Goal: Check status: Check status

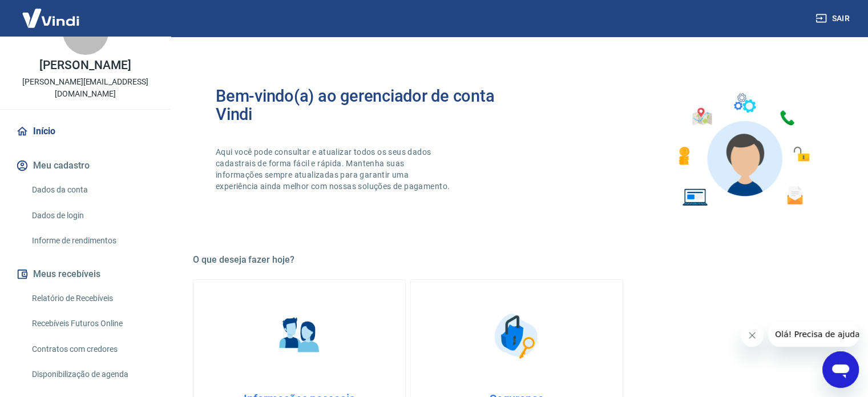
scroll to position [57, 0]
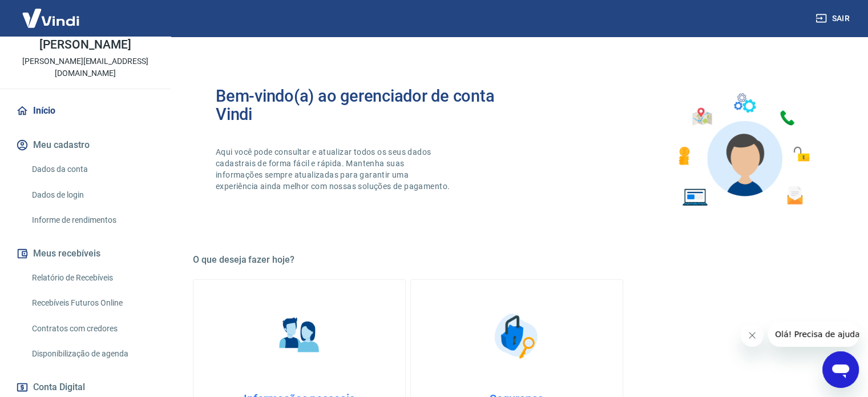
click at [88, 266] on link "Relatório de Recebíveis" at bounding box center [92, 277] width 130 height 23
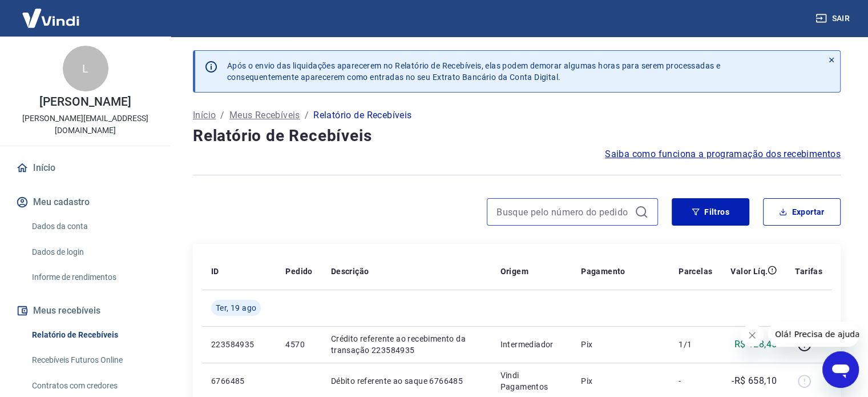
click at [552, 210] on input at bounding box center [562, 211] width 133 height 17
paste input "4532"
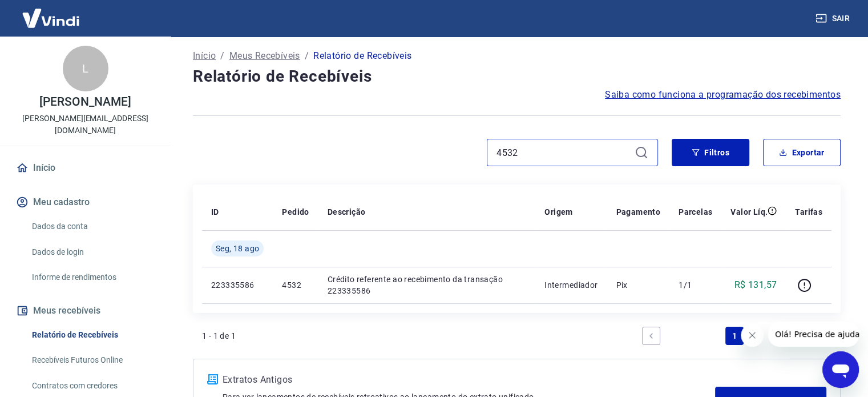
scroll to position [114, 0]
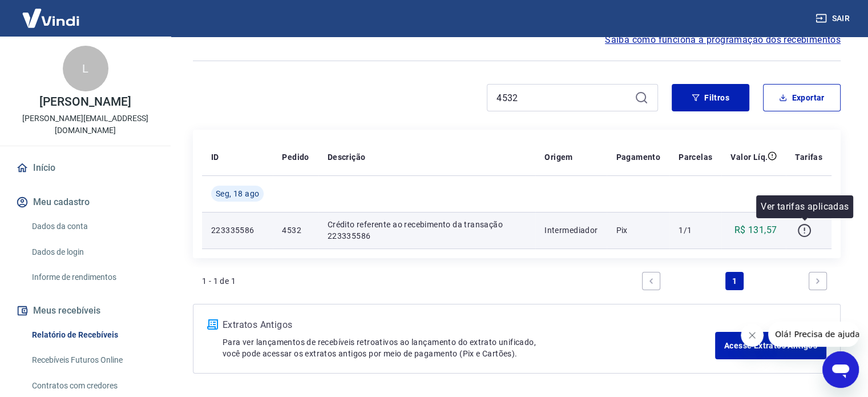
click at [803, 231] on icon "button" at bounding box center [804, 230] width 14 height 14
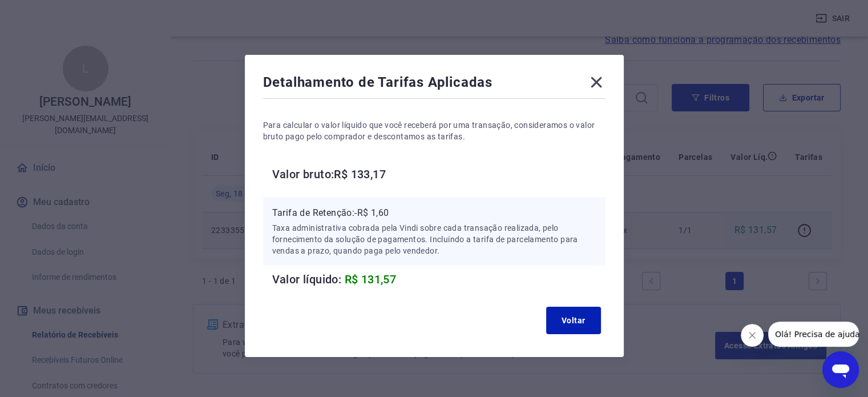
click at [655, 173] on div "Detalhamento de Tarifas Aplicadas Para calcular o valor líquido que você recebe…" at bounding box center [434, 198] width 868 height 397
click at [558, 321] on button "Voltar" at bounding box center [573, 319] width 55 height 27
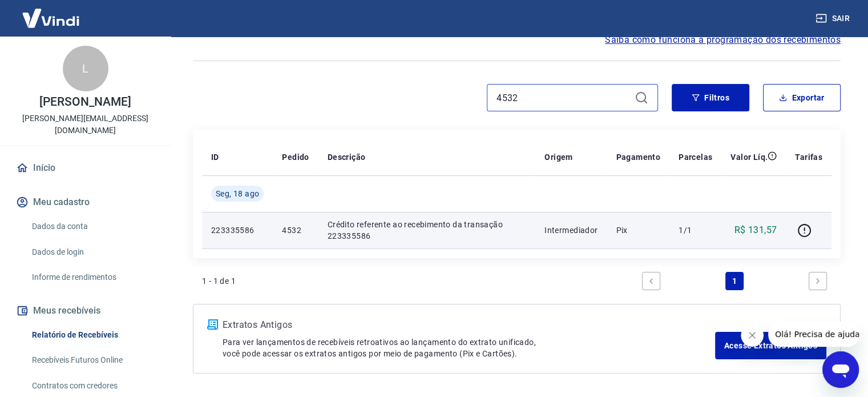
click at [599, 90] on input "4532" at bounding box center [562, 97] width 133 height 17
paste input "28"
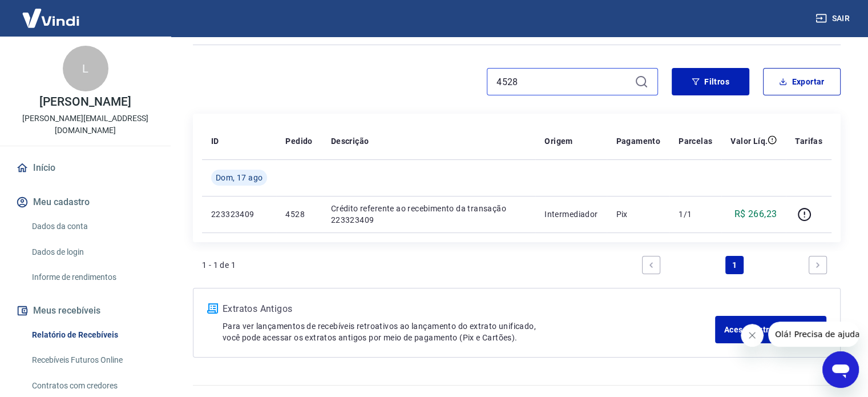
scroll to position [95, 0]
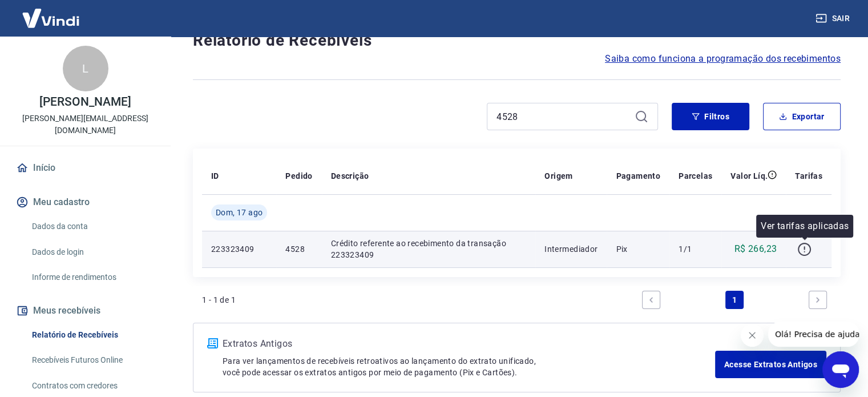
click at [799, 246] on icon "button" at bounding box center [804, 248] width 13 height 13
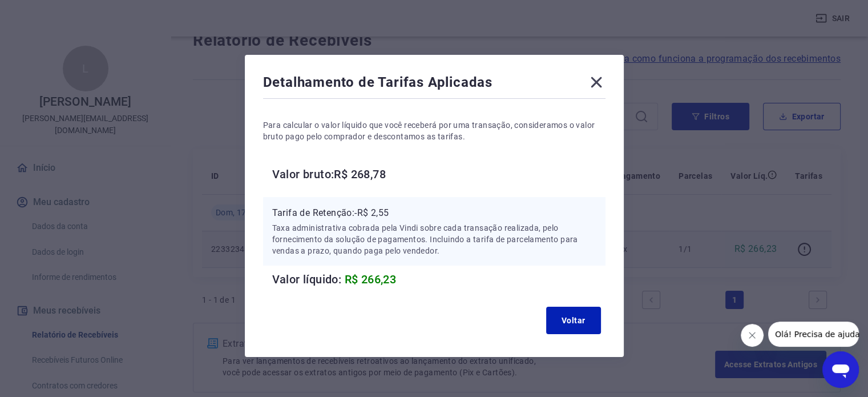
click at [209, 135] on div "Detalhamento de Tarifas Aplicadas Para calcular o valor líquido que você recebe…" at bounding box center [434, 198] width 868 height 397
click at [224, 95] on div "Detalhamento de Tarifas Aplicadas Para calcular o valor líquido que você recebe…" at bounding box center [434, 198] width 868 height 397
click at [593, 83] on icon at bounding box center [596, 82] width 18 height 18
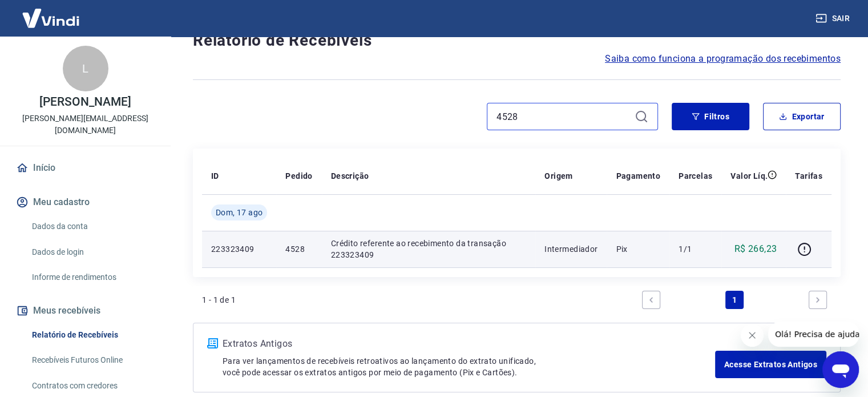
click at [557, 123] on input "4528" at bounding box center [562, 116] width 133 height 17
paste input "Tray"
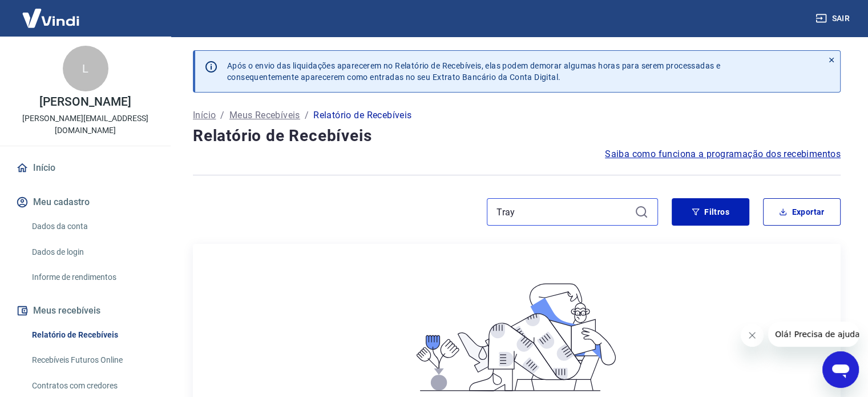
paste input "4554"
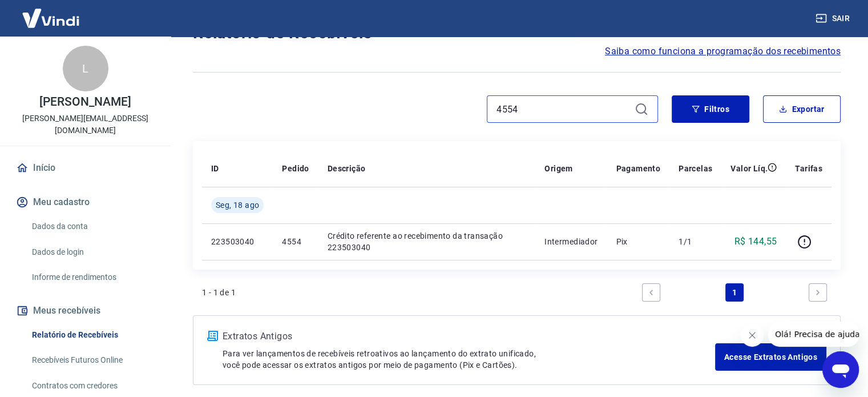
scroll to position [114, 0]
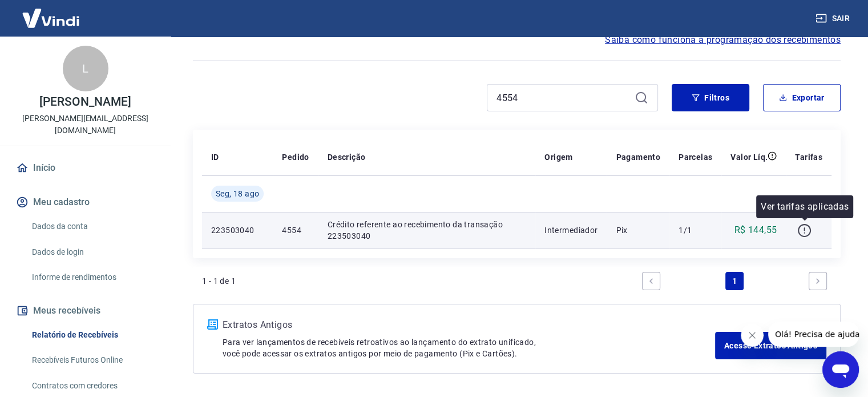
click at [796, 230] on button "button" at bounding box center [804, 230] width 18 height 18
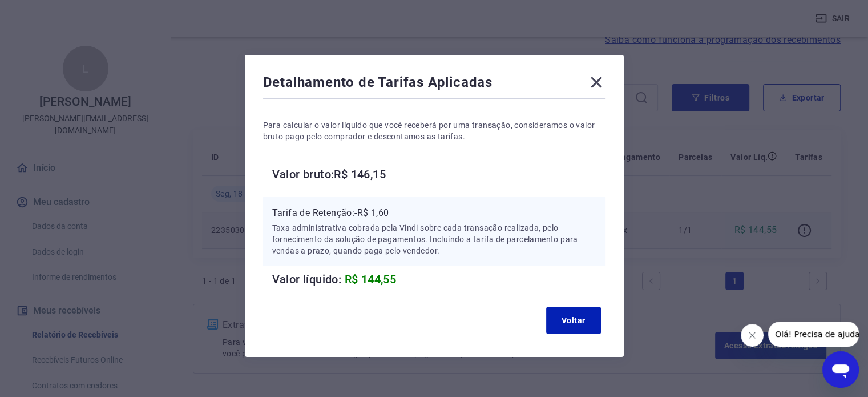
click at [224, 123] on div "Detalhamento de Tarifas Aplicadas Para calcular o valor líquido que você recebe…" at bounding box center [434, 198] width 868 height 397
click at [598, 82] on icon at bounding box center [596, 82] width 18 height 18
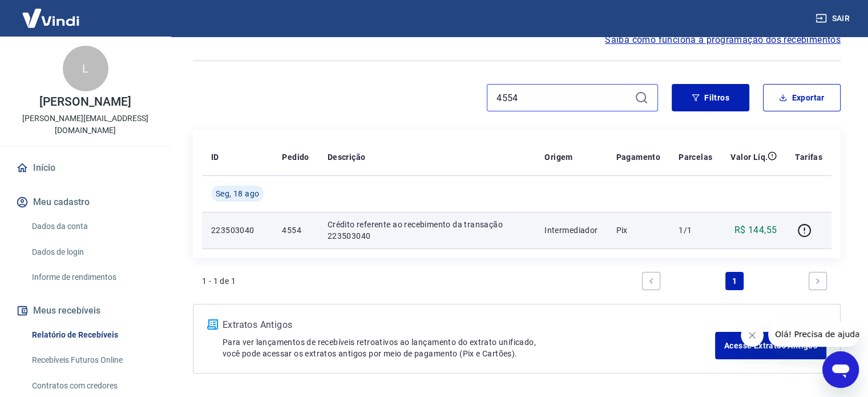
click at [592, 100] on input "4554" at bounding box center [562, 97] width 133 height 17
paste input "42"
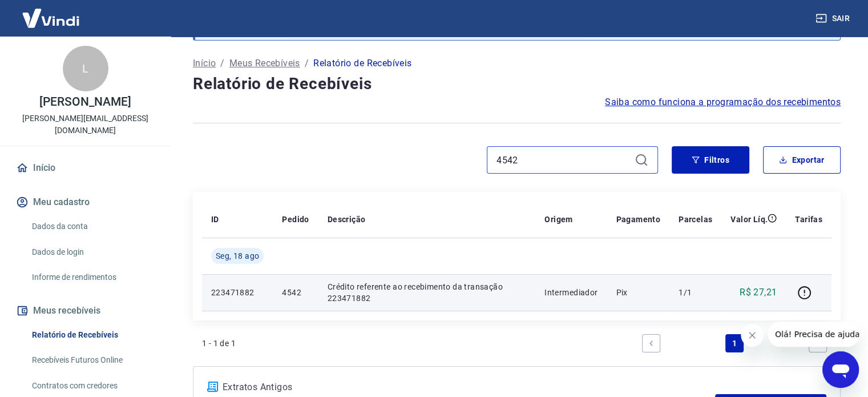
scroll to position [114, 0]
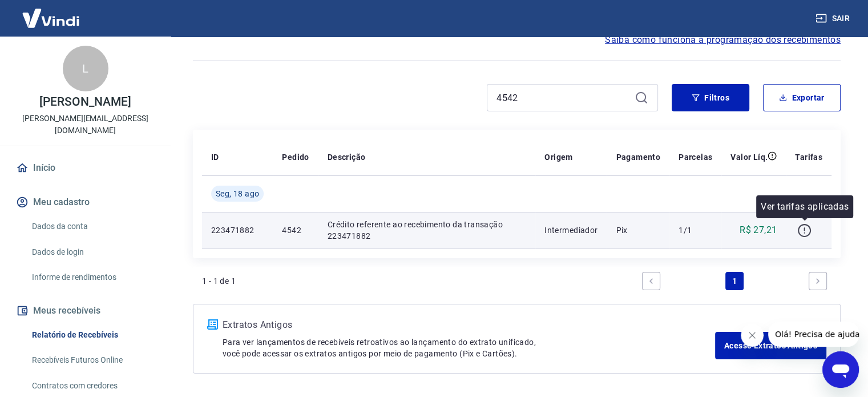
click at [799, 229] on icon "button" at bounding box center [804, 230] width 14 height 14
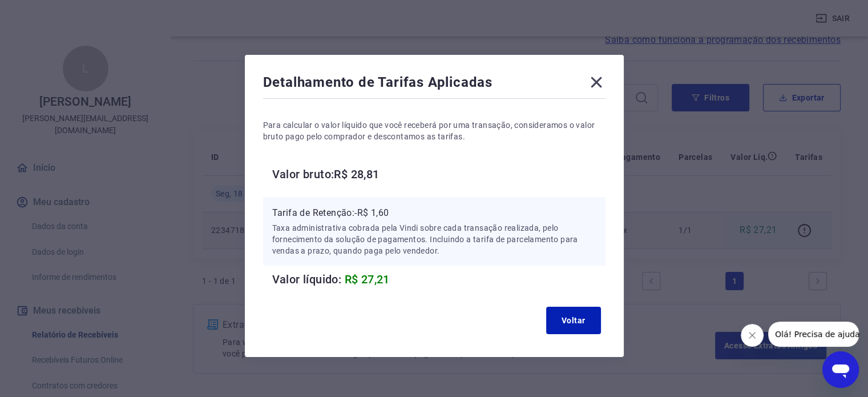
click at [208, 87] on div "Detalhamento de Tarifas Aplicadas Para calcular o valor líquido que você recebe…" at bounding box center [434, 198] width 868 height 397
click at [575, 311] on button "Voltar" at bounding box center [573, 319] width 55 height 27
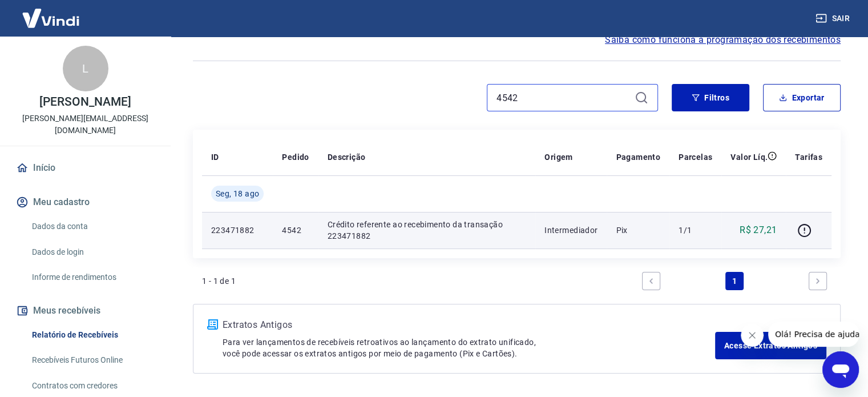
click at [564, 102] on input "4542" at bounding box center [562, 97] width 133 height 17
paste input "26"
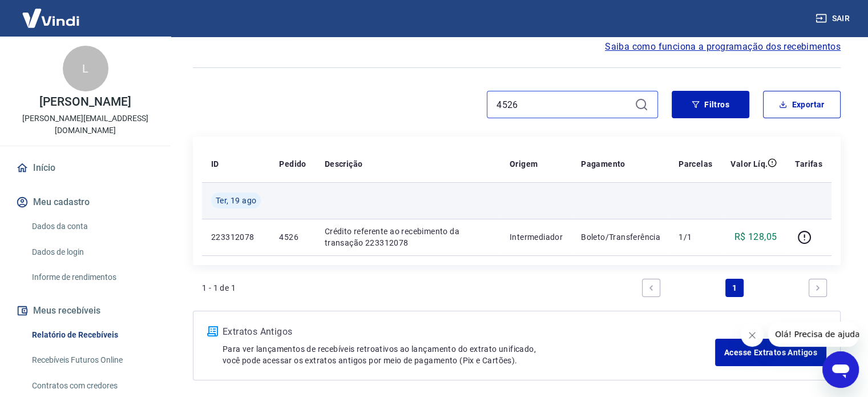
scroll to position [114, 0]
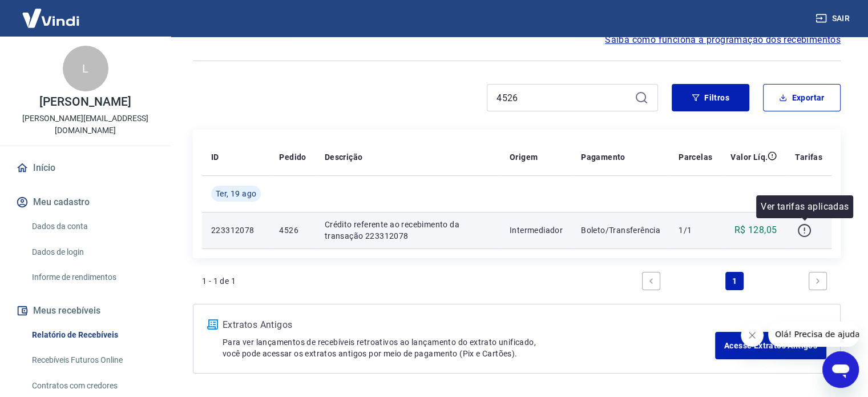
click at [806, 228] on icon "button" at bounding box center [804, 230] width 14 height 14
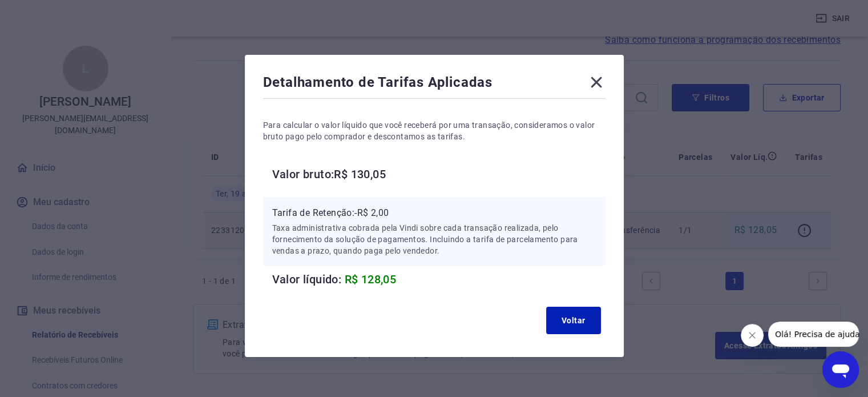
click at [718, 200] on div "Detalhamento de Tarifas Aplicadas Para calcular o valor líquido que você recebe…" at bounding box center [434, 198] width 868 height 397
click at [608, 86] on div "Detalhamento de Tarifas Aplicadas Para calcular o valor líquido que você recebe…" at bounding box center [434, 206] width 379 height 302
click at [590, 78] on icon at bounding box center [596, 82] width 18 height 18
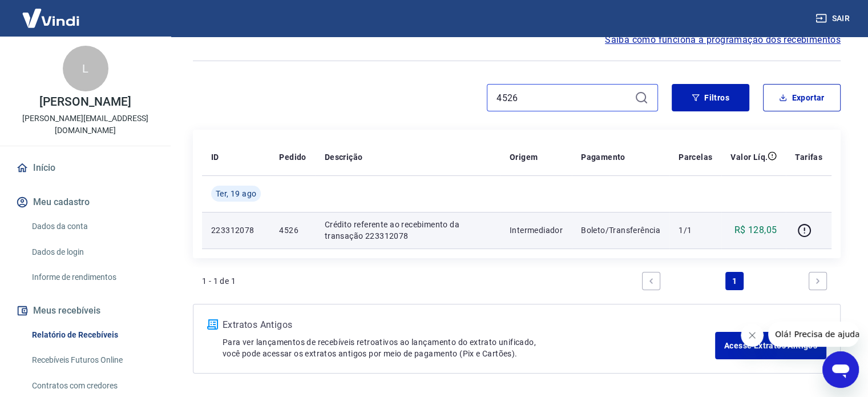
click at [564, 100] on input "4526" at bounding box center [562, 97] width 133 height 17
paste input "44"
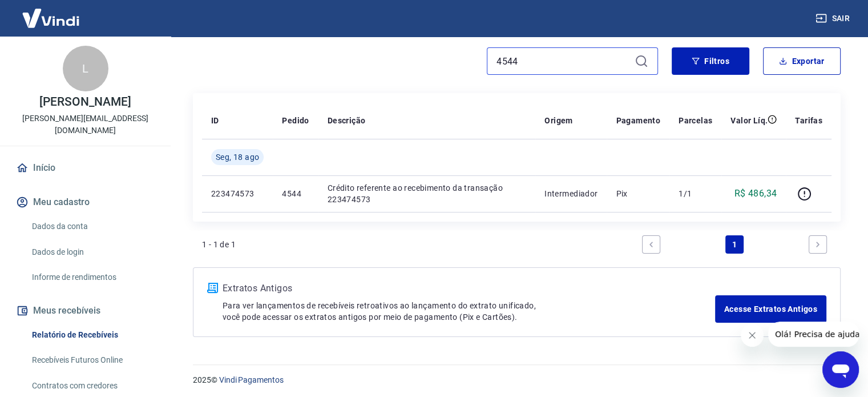
scroll to position [152, 0]
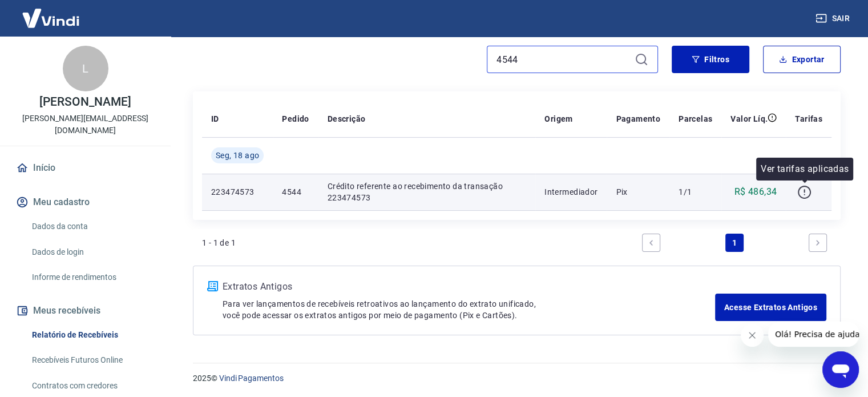
type input "4544"
click at [799, 192] on icon "button" at bounding box center [804, 191] width 13 height 13
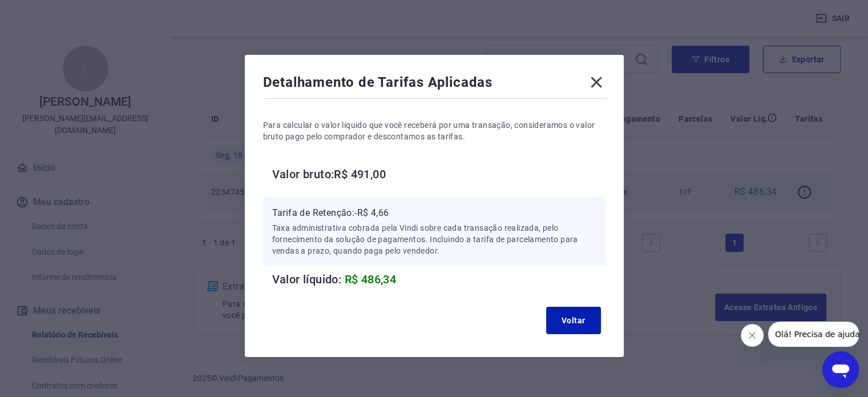
click at [586, 76] on div "Detalhamento de Tarifas Aplicadas" at bounding box center [434, 84] width 342 height 23
click at [600, 87] on icon at bounding box center [596, 82] width 18 height 18
